Goal: Book appointment/travel/reservation

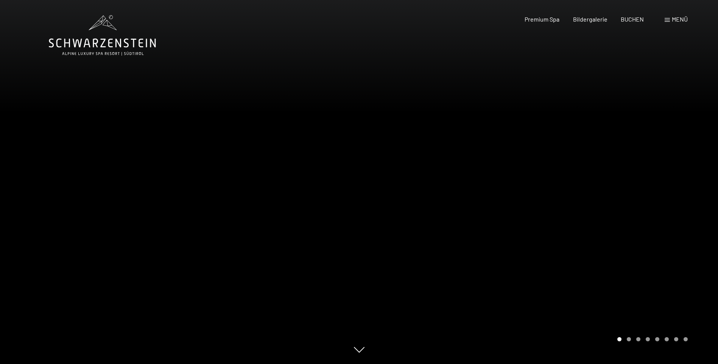
click at [669, 18] on span at bounding box center [666, 20] width 5 height 4
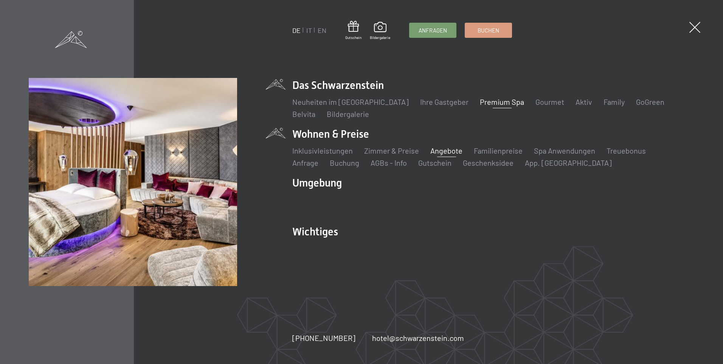
click at [447, 149] on link "Angebote" at bounding box center [447, 150] width 32 height 9
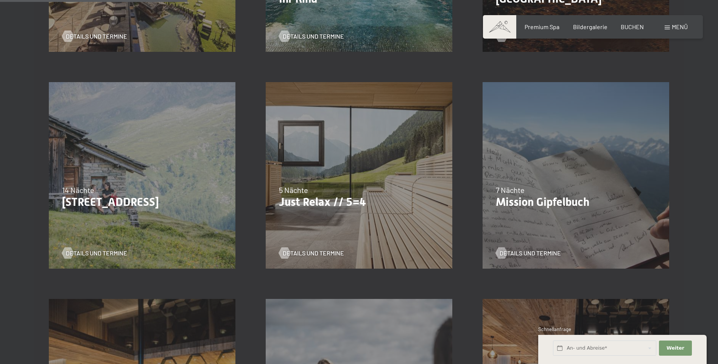
scroll to position [390, 0]
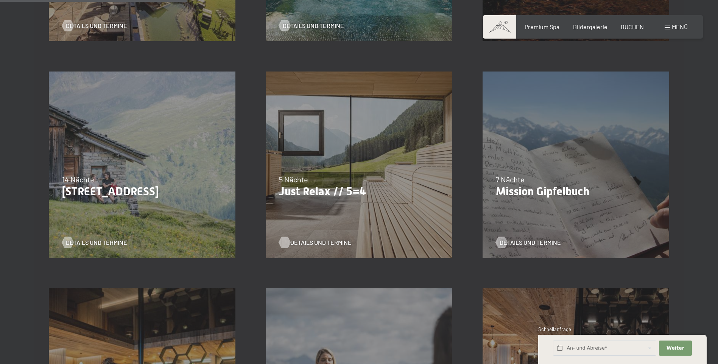
click at [300, 241] on span "Details und Termine" at bounding box center [320, 242] width 61 height 8
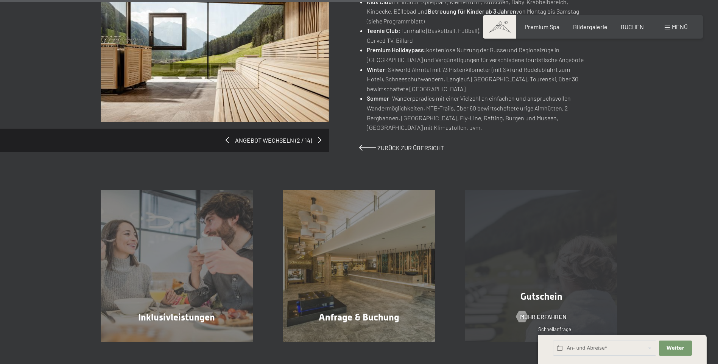
scroll to position [643, 0]
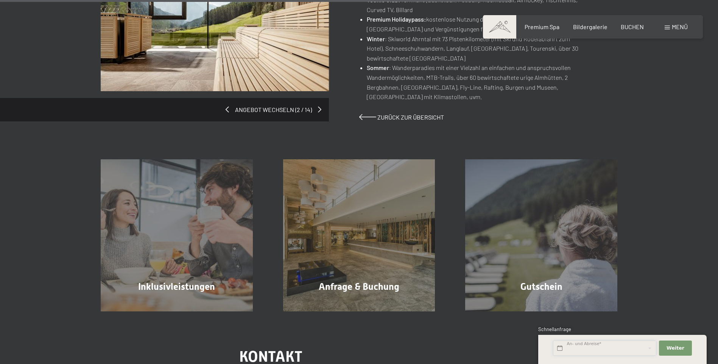
click at [568, 348] on input "text" at bounding box center [604, 348] width 103 height 16
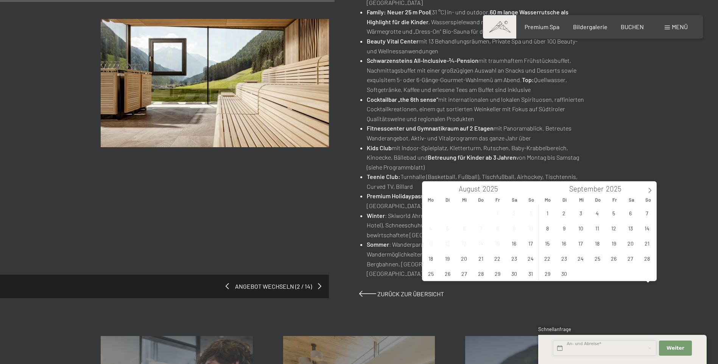
scroll to position [340, 0]
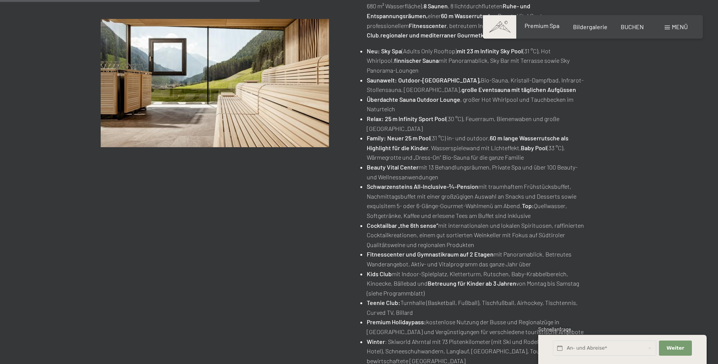
click at [538, 25] on span "Premium Spa" at bounding box center [541, 25] width 35 height 7
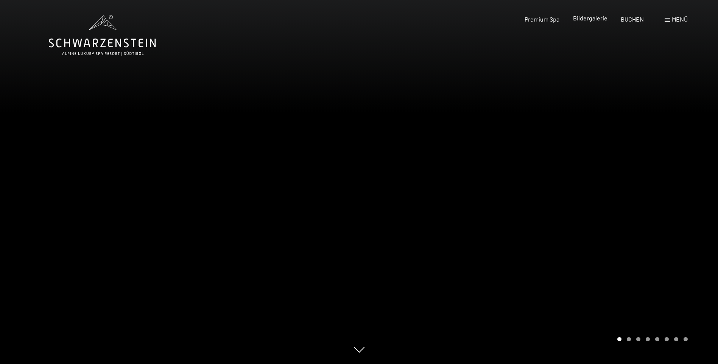
click at [594, 21] on span "Bildergalerie" at bounding box center [590, 17] width 34 height 7
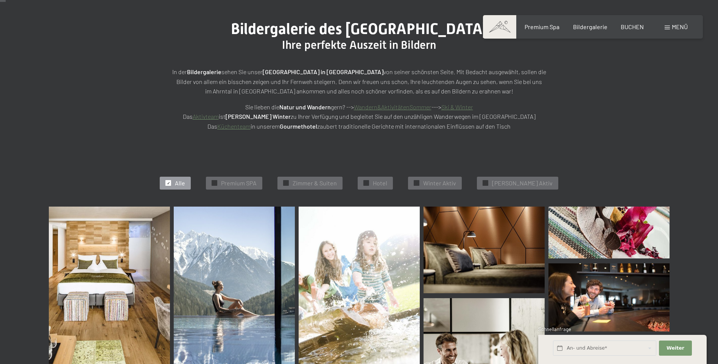
scroll to position [76, 0]
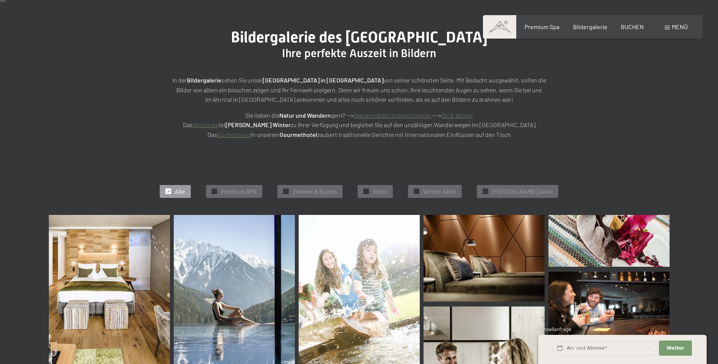
click at [218, 279] on img at bounding box center [234, 299] width 121 height 169
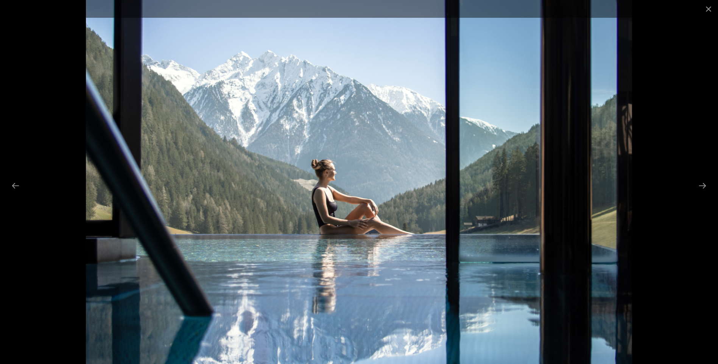
scroll to position [303, 0]
click at [702, 185] on button "Next slide" at bounding box center [702, 185] width 16 height 15
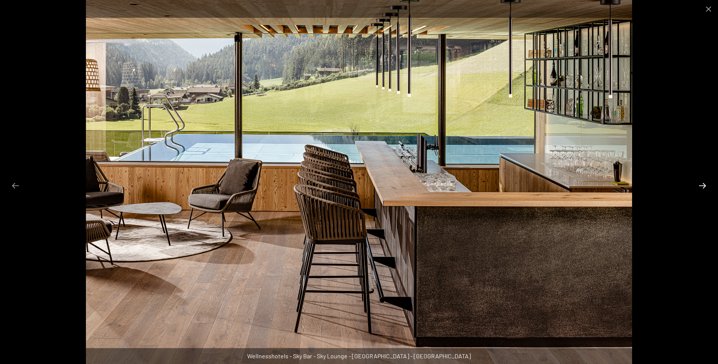
click at [706, 185] on button "Next slide" at bounding box center [702, 185] width 16 height 15
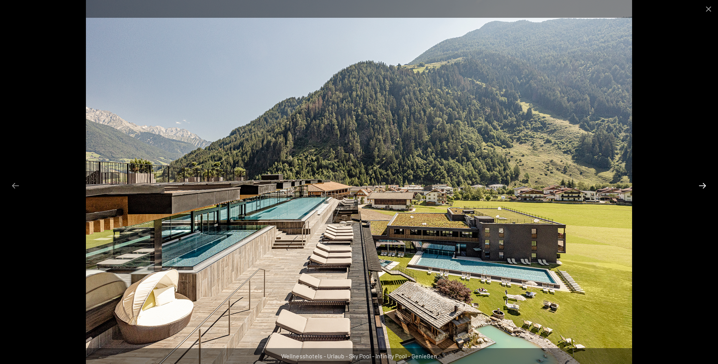
click at [706, 185] on button "Next slide" at bounding box center [702, 185] width 16 height 15
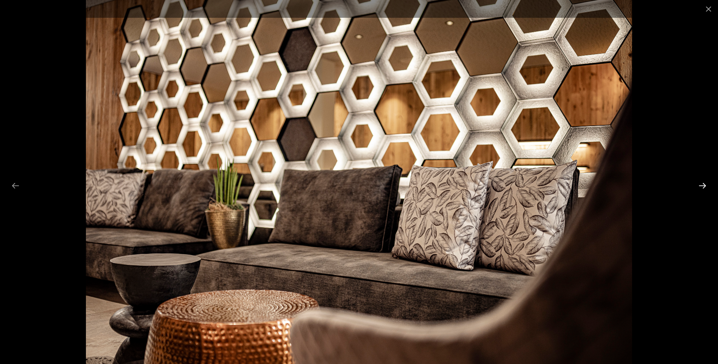
click at [706, 185] on button "Next slide" at bounding box center [702, 185] width 16 height 15
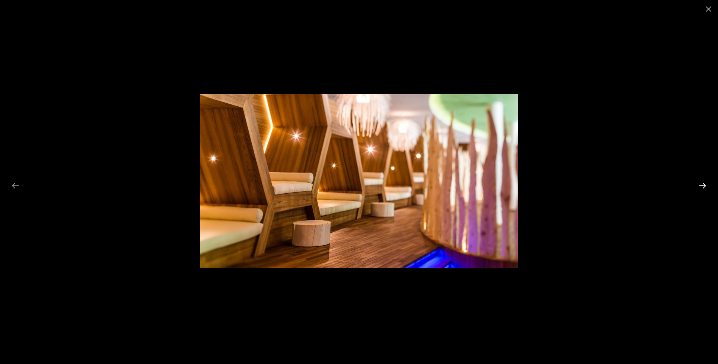
click at [706, 185] on button "Next slide" at bounding box center [702, 185] width 16 height 15
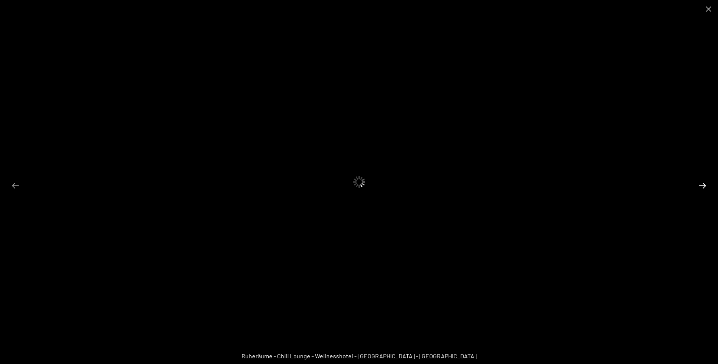
click at [706, 185] on button "Next slide" at bounding box center [702, 185] width 16 height 15
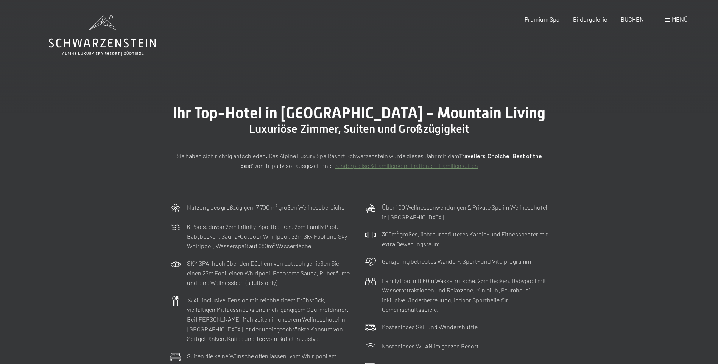
click at [668, 17] on div "Menü" at bounding box center [675, 19] width 23 height 8
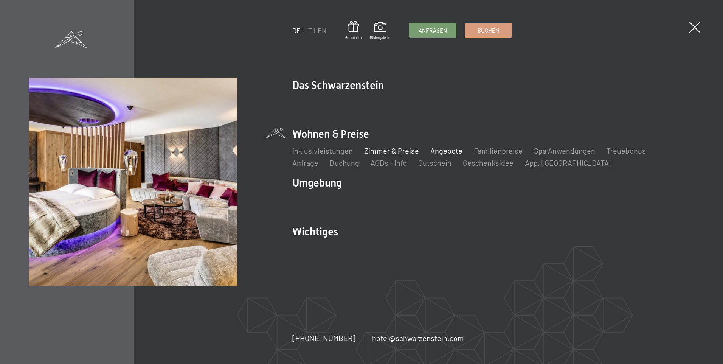
click at [441, 149] on link "Angebote" at bounding box center [447, 150] width 32 height 9
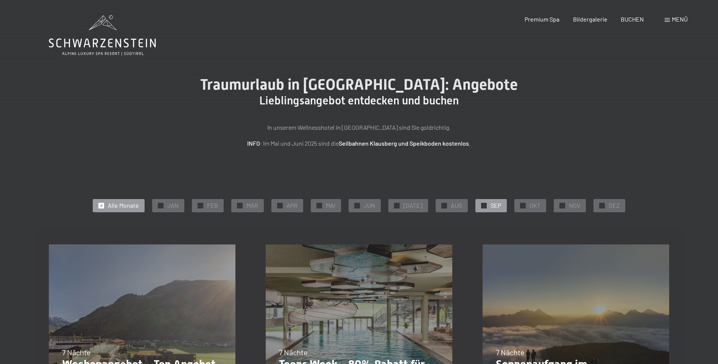
click at [490, 207] on span "SEP" at bounding box center [495, 205] width 11 height 8
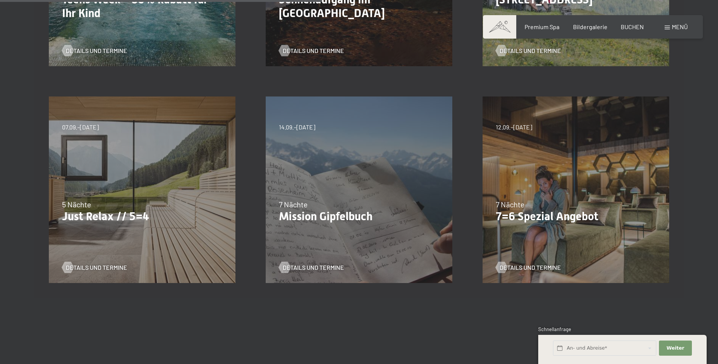
scroll to position [378, 0]
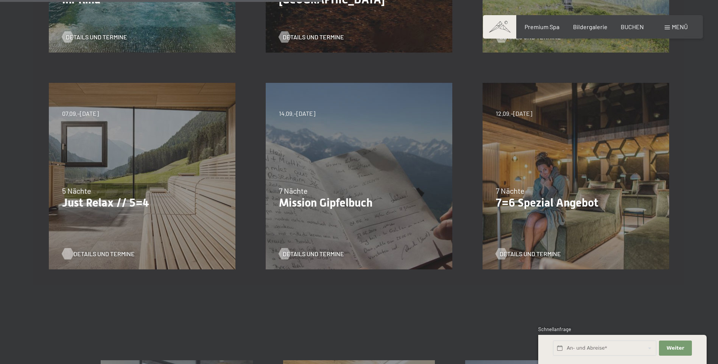
click at [84, 254] on span "Details und Termine" at bounding box center [103, 254] width 61 height 8
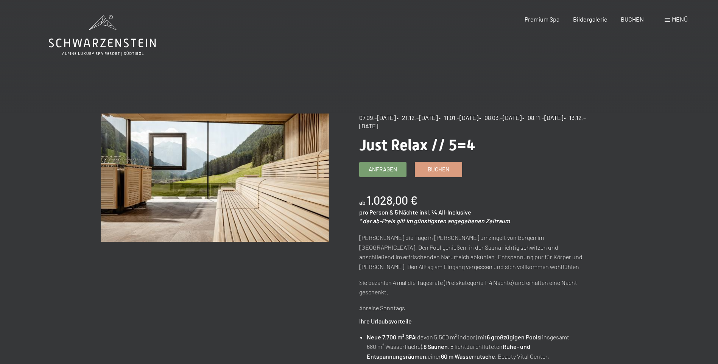
click at [675, 21] on span "Menü" at bounding box center [680, 19] width 16 height 7
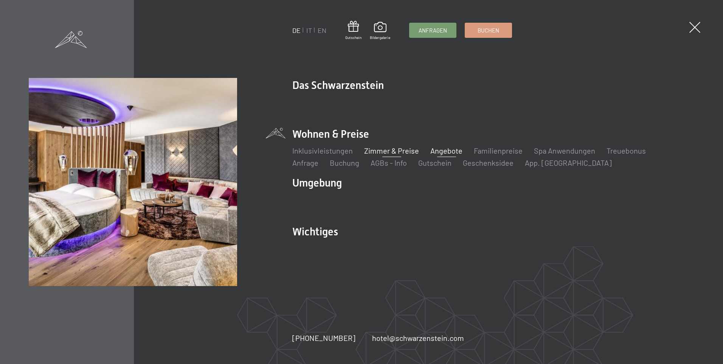
click at [375, 150] on link "Zimmer & Preise" at bounding box center [391, 150] width 55 height 9
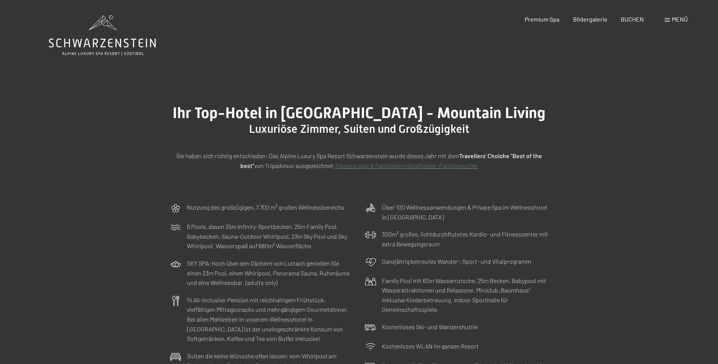
click at [670, 18] on div "Menü" at bounding box center [675, 19] width 23 height 8
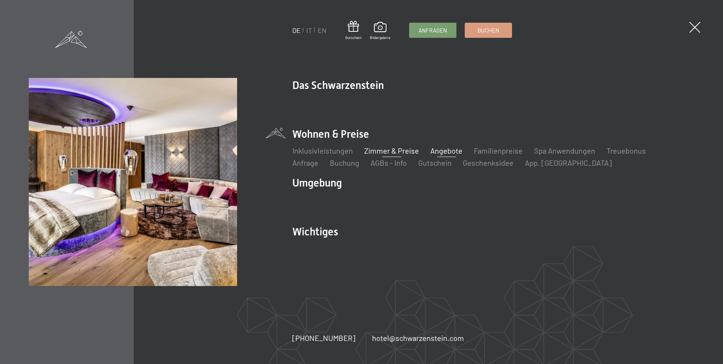
click at [448, 152] on link "Angebote" at bounding box center [447, 150] width 32 height 9
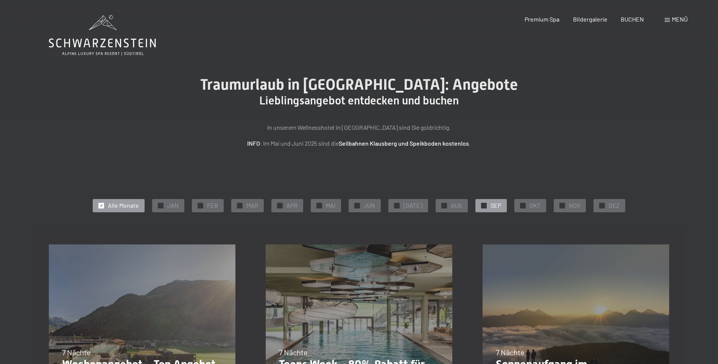
click at [492, 205] on span "SEP" at bounding box center [495, 205] width 11 height 8
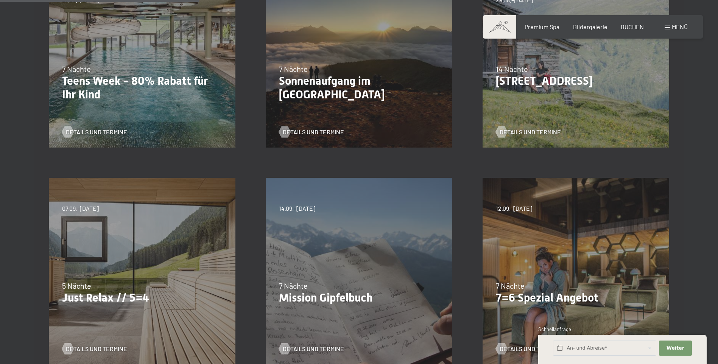
scroll to position [416, 0]
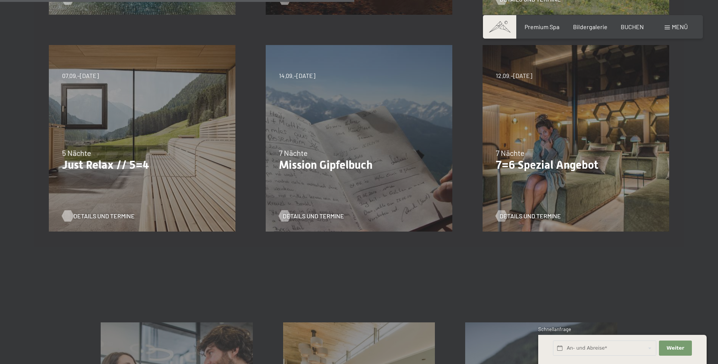
click at [104, 216] on span "Details und Termine" at bounding box center [103, 216] width 61 height 8
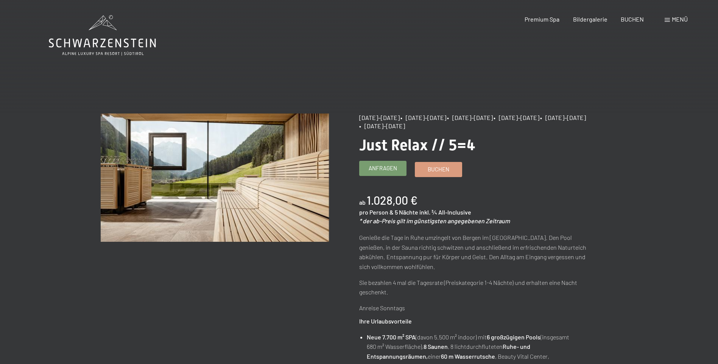
click at [378, 170] on span "Anfragen" at bounding box center [382, 168] width 28 height 8
click at [673, 20] on span "Menü" at bounding box center [680, 19] width 16 height 7
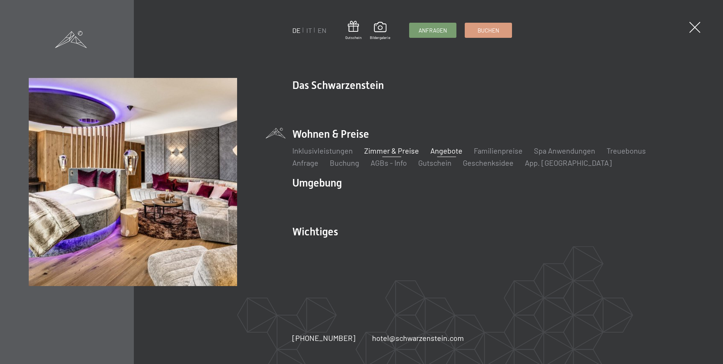
click at [403, 152] on link "Zimmer & Preise" at bounding box center [391, 150] width 55 height 9
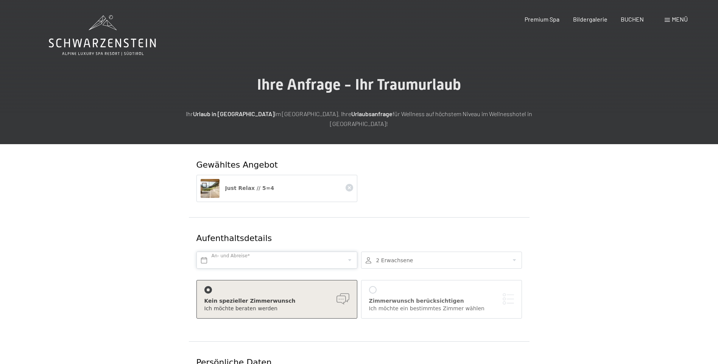
click at [345, 252] on input "text" at bounding box center [276, 260] width 161 height 17
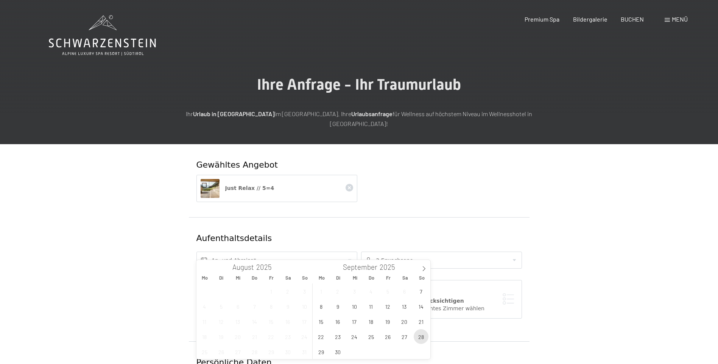
click at [421, 337] on span "28" at bounding box center [421, 336] width 15 height 15
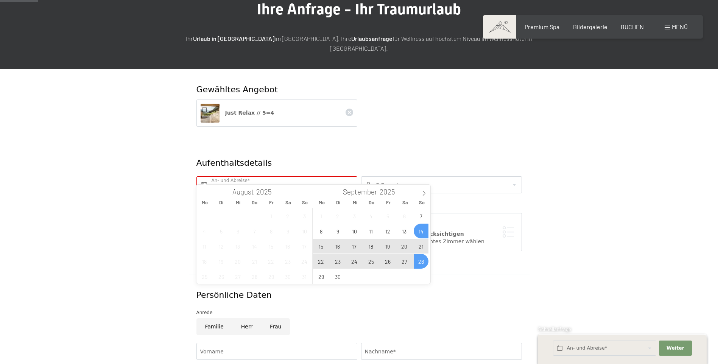
scroll to position [76, 0]
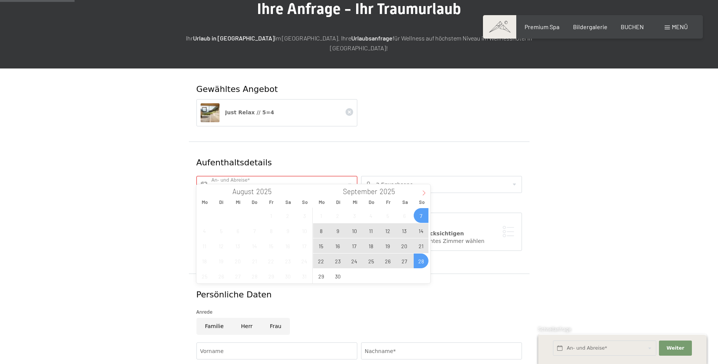
click at [422, 194] on icon at bounding box center [423, 192] width 5 height 5
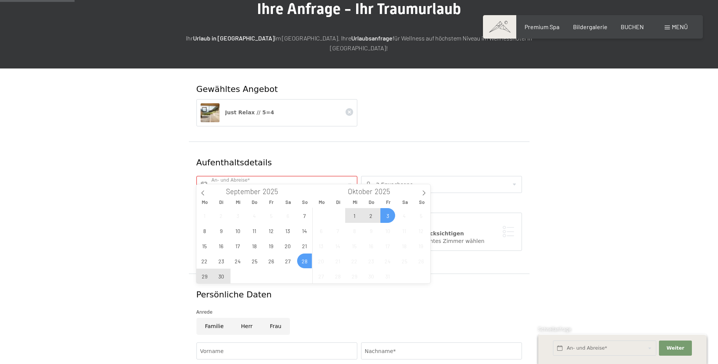
click at [391, 218] on span "3" at bounding box center [387, 215] width 15 height 15
type input "So. 28.09.2025 - Fr. 03.10.2025"
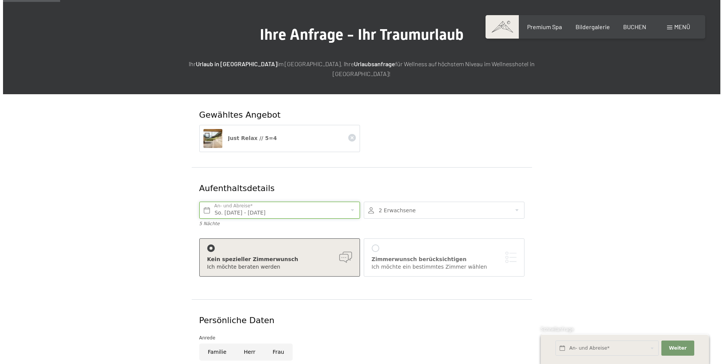
scroll to position [38, 0]
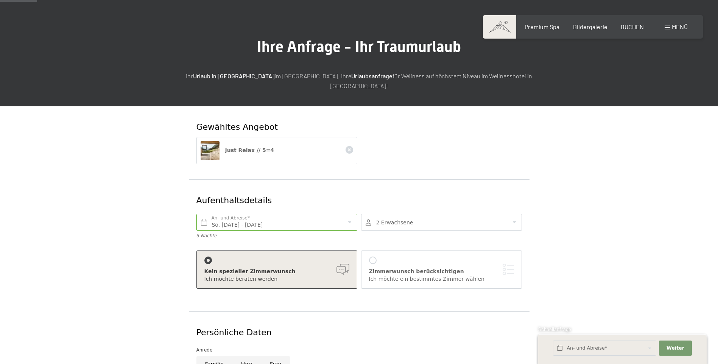
click at [373, 257] on div at bounding box center [373, 261] width 8 height 8
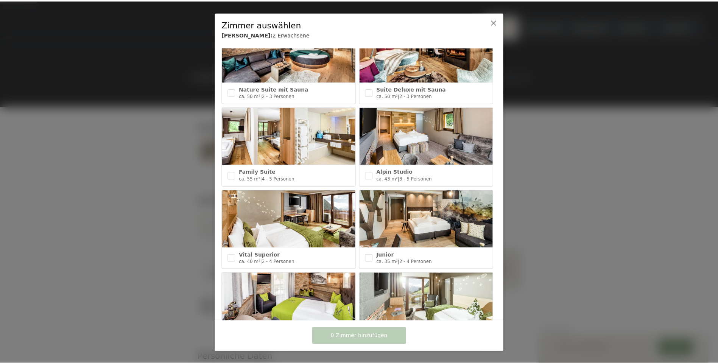
scroll to position [189, 0]
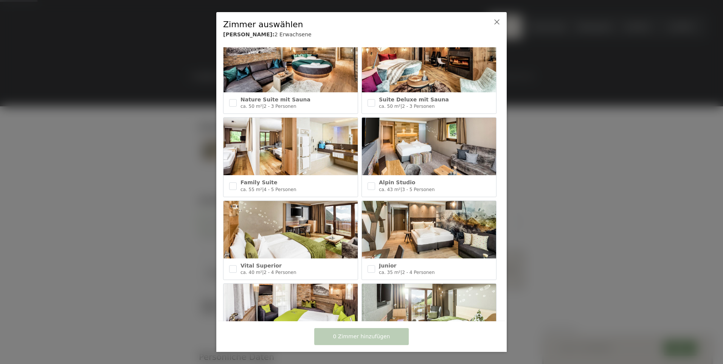
click at [264, 239] on img at bounding box center [291, 230] width 134 height 58
checkbox input "true"
click at [496, 20] on icon at bounding box center [497, 22] width 6 height 6
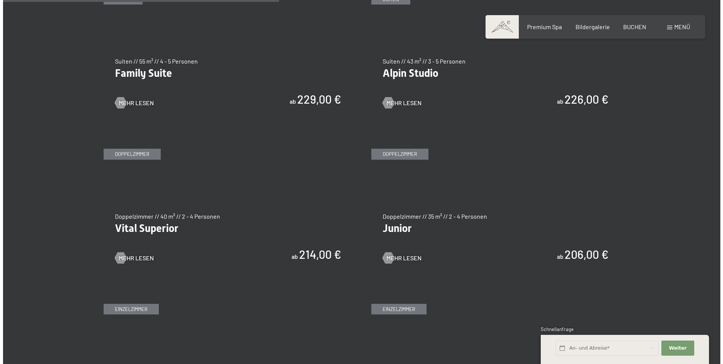
scroll to position [1021, 0]
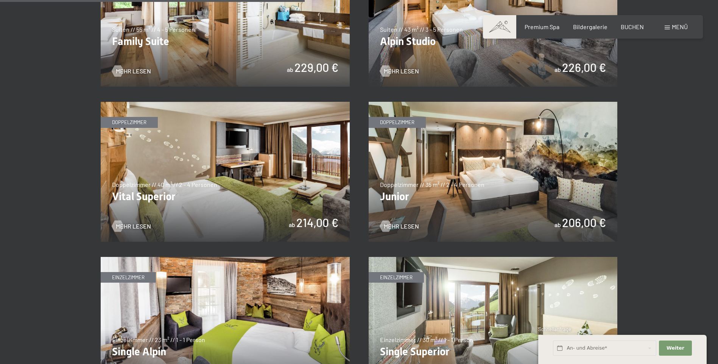
click at [200, 180] on img at bounding box center [225, 172] width 249 height 140
click at [675, 25] on span "Menü" at bounding box center [680, 26] width 16 height 7
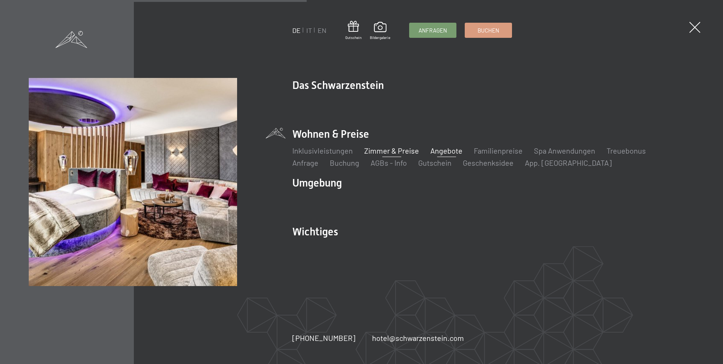
click at [441, 150] on link "Angebote" at bounding box center [447, 150] width 32 height 9
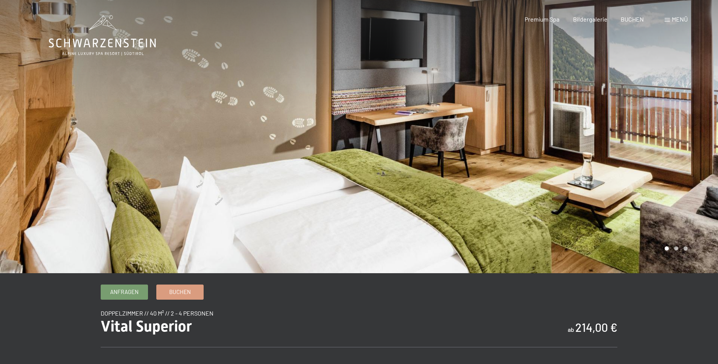
click at [630, 140] on div at bounding box center [538, 136] width 359 height 273
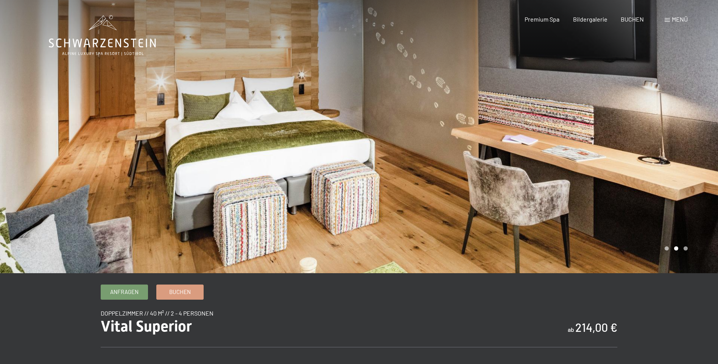
click at [629, 144] on div at bounding box center [538, 136] width 359 height 273
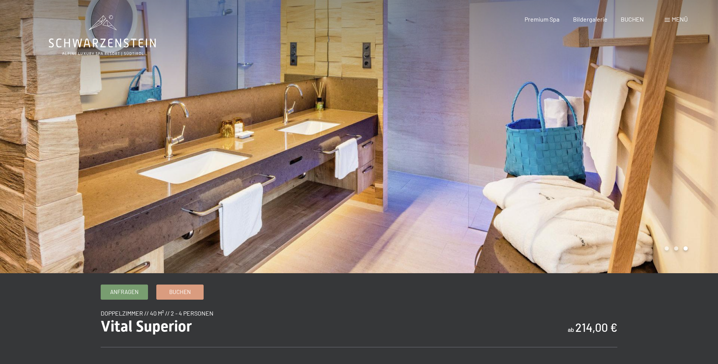
click at [648, 161] on div at bounding box center [538, 136] width 359 height 273
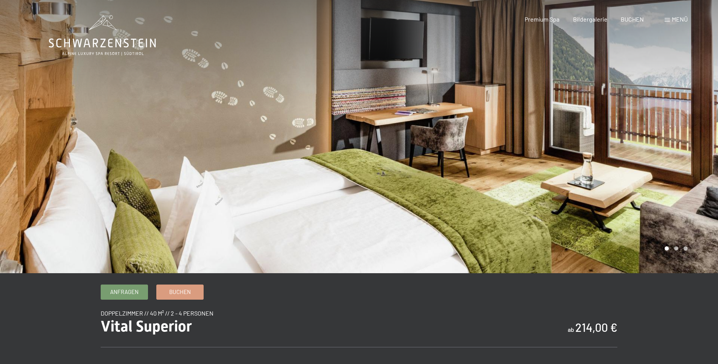
click at [648, 160] on div at bounding box center [538, 136] width 359 height 273
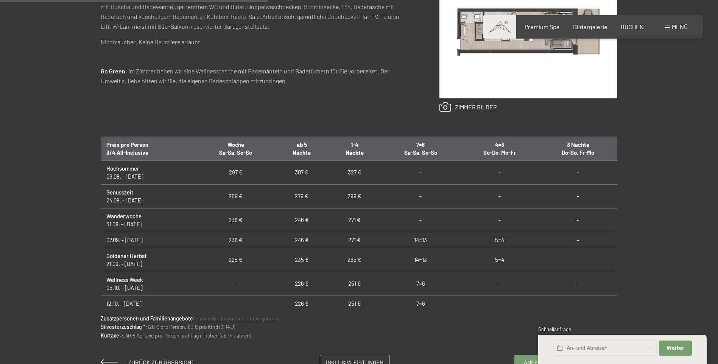
scroll to position [416, 0]
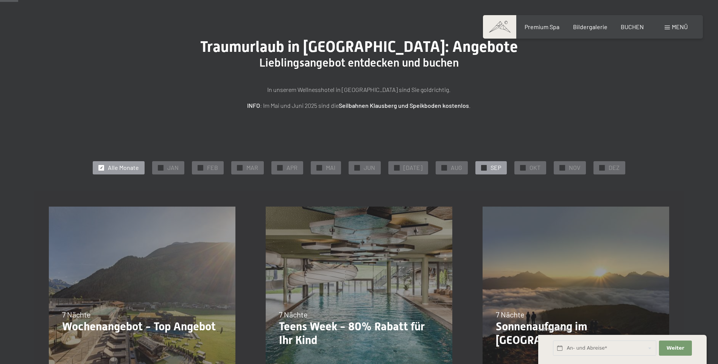
click at [483, 168] on div "✓ SEP" at bounding box center [490, 167] width 31 height 13
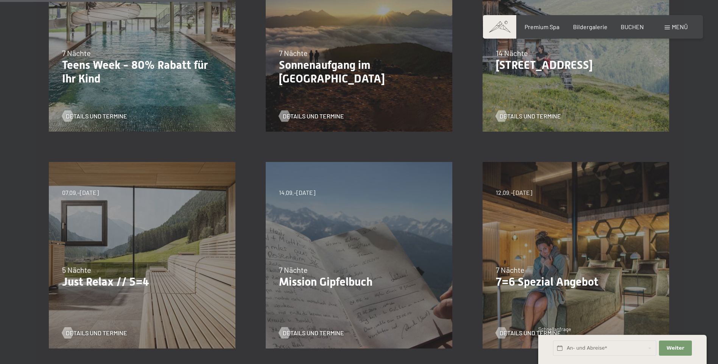
scroll to position [454, 0]
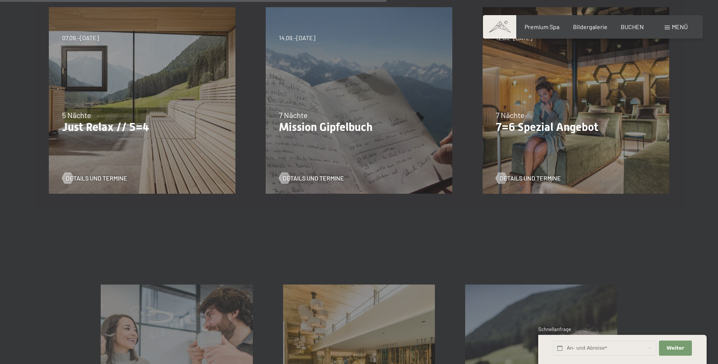
click at [101, 152] on div "07.09.–[DATE] 21.12.–[DATE] 11.01.–[DATE] 08.03.–[DATE] 08.11.–[DATE] 13.12.–[D…" at bounding box center [142, 100] width 217 height 217
click at [98, 178] on span "Details und Termine" at bounding box center [103, 178] width 61 height 8
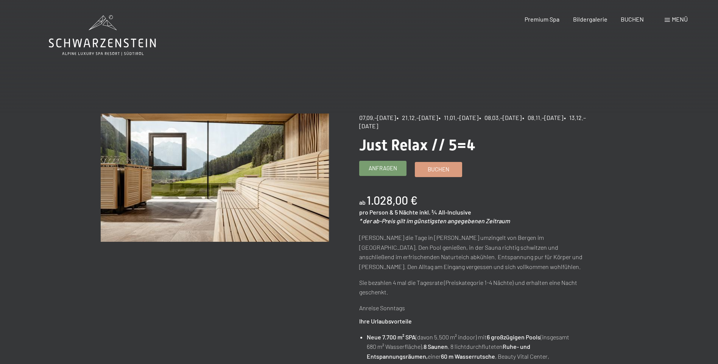
click at [384, 168] on span "Anfragen" at bounding box center [382, 168] width 28 height 8
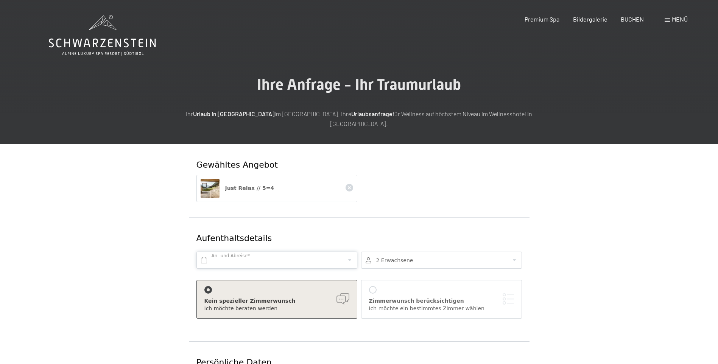
click at [300, 252] on input "text" at bounding box center [276, 260] width 161 height 17
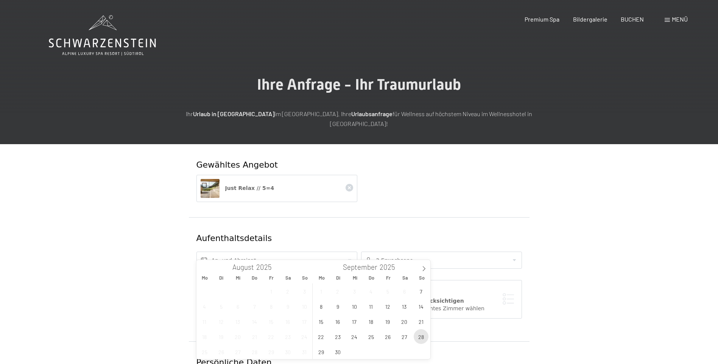
click at [420, 336] on span "28" at bounding box center [421, 336] width 15 height 15
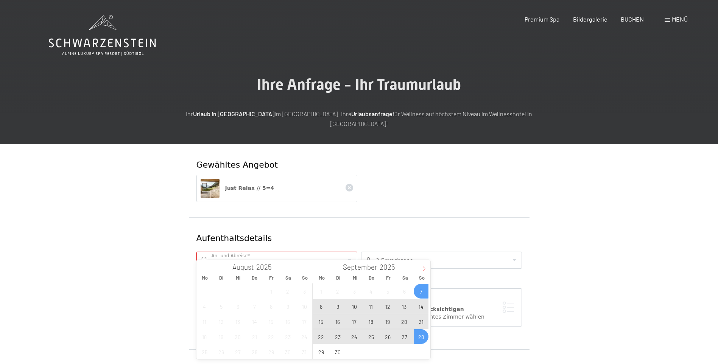
click at [424, 267] on icon at bounding box center [423, 268] width 5 height 5
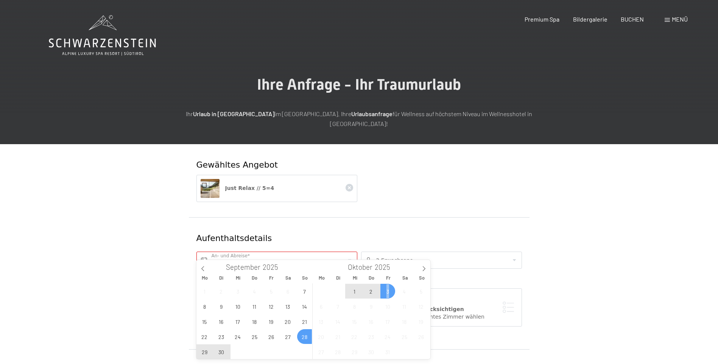
click at [388, 291] on span "3" at bounding box center [387, 291] width 15 height 15
type input "So. 28.09.2025 - Fr. 03.10.2025"
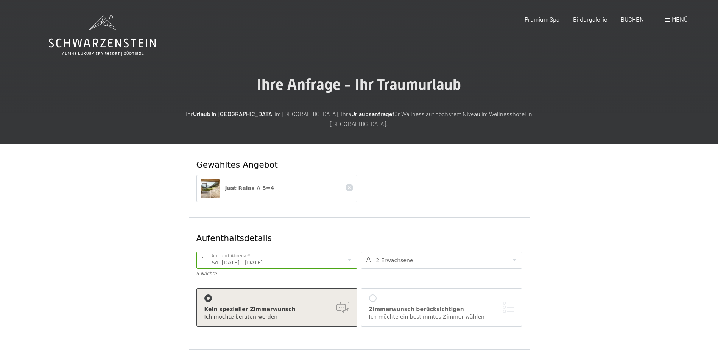
click at [371, 294] on div at bounding box center [373, 298] width 8 height 8
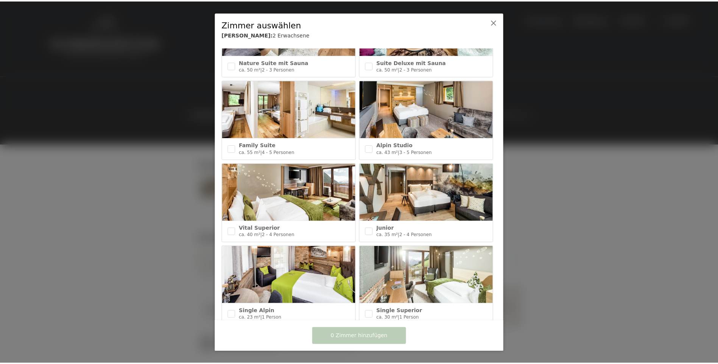
scroll to position [227, 0]
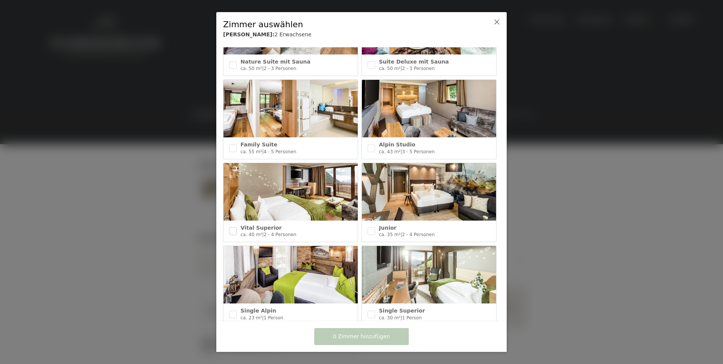
click at [233, 228] on input "checkbox" at bounding box center [233, 231] width 8 height 8
checkbox input "true"
click at [372, 337] on span "1 Zimmer hinzufügen" at bounding box center [361, 337] width 57 height 8
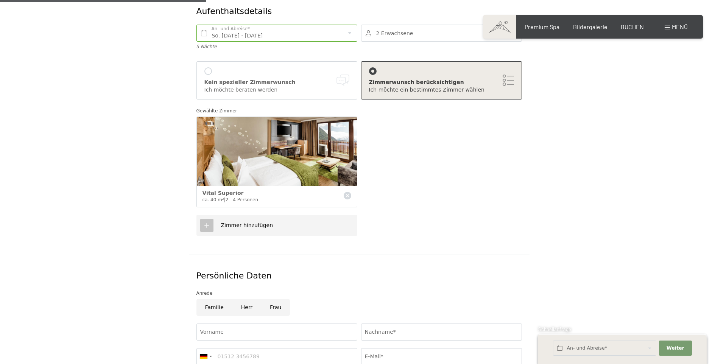
scroll to position [303, 0]
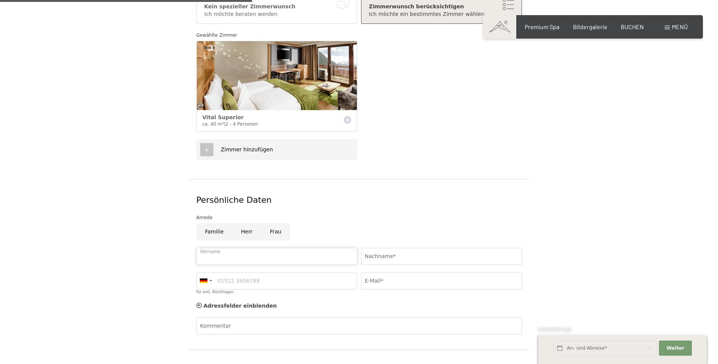
click at [270, 248] on input "Vorname" at bounding box center [276, 256] width 161 height 17
type input "Josef"
type input "Mueller"
type input "08245903541"
type input "hupfer-mueller@posteo.de"
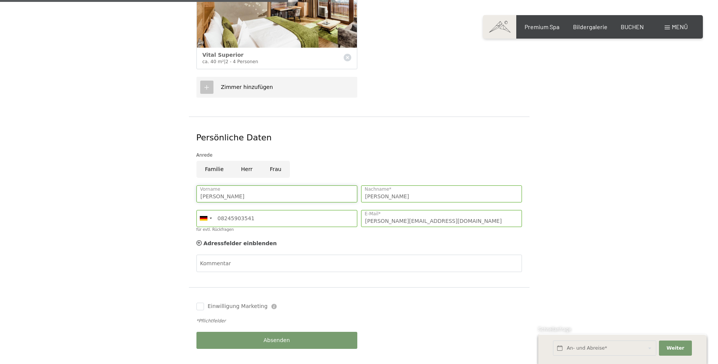
scroll to position [378, 0]
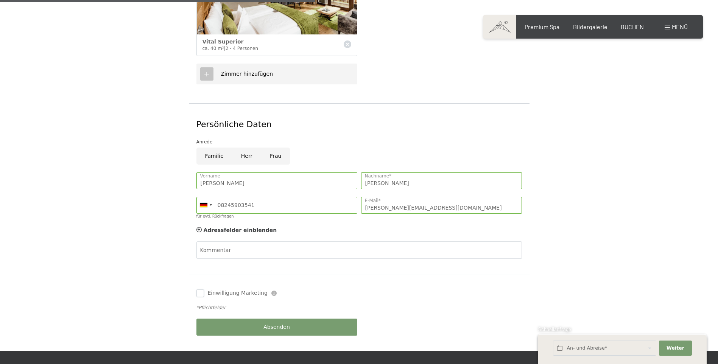
drag, startPoint x: 200, startPoint y: 283, endPoint x: 215, endPoint y: 305, distance: 27.2
click at [201, 289] on input "Einwilligung Marketing" at bounding box center [200, 293] width 8 height 8
checkbox input "true"
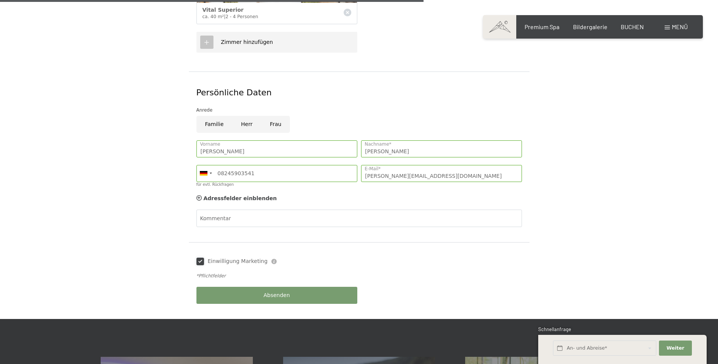
scroll to position [530, 0]
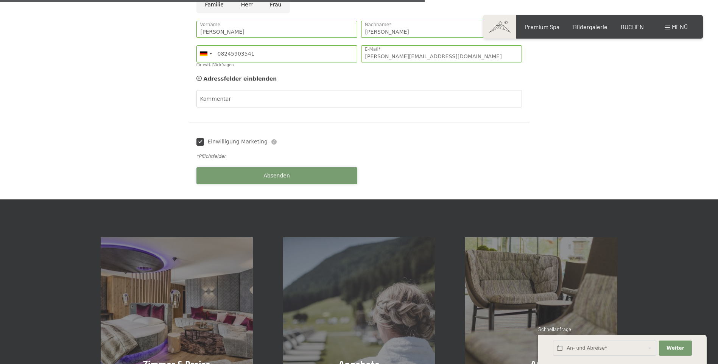
click at [277, 172] on span "Absenden" at bounding box center [276, 176] width 26 height 8
